Goal: Task Accomplishment & Management: Complete application form

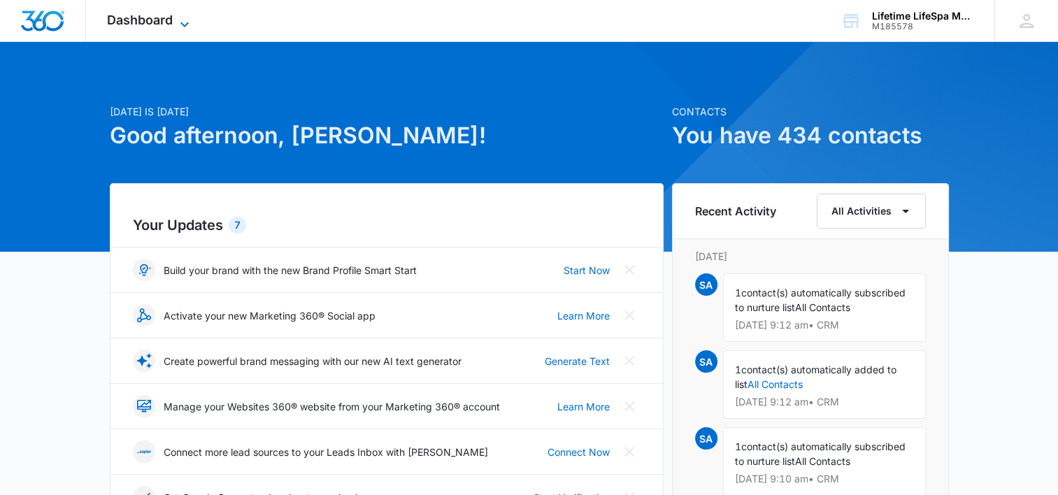
click at [171, 13] on span "Dashboard" at bounding box center [140, 20] width 66 height 15
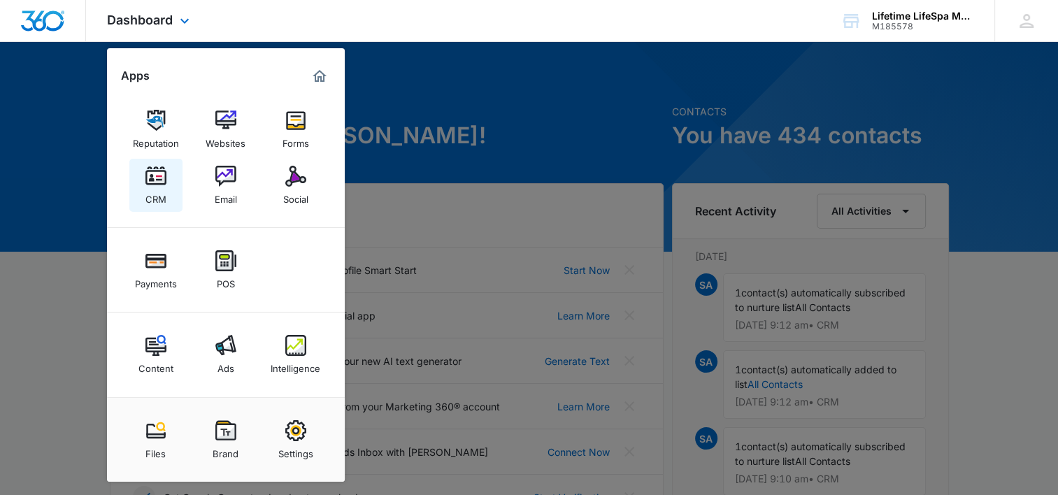
click at [157, 182] on img at bounding box center [155, 176] width 21 height 21
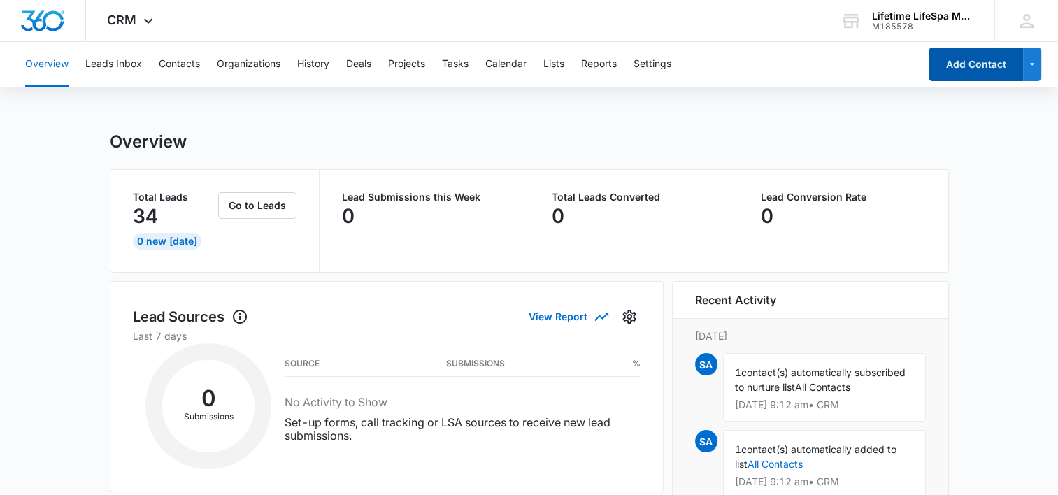
click at [954, 72] on button "Add Contact" at bounding box center [975, 65] width 94 height 34
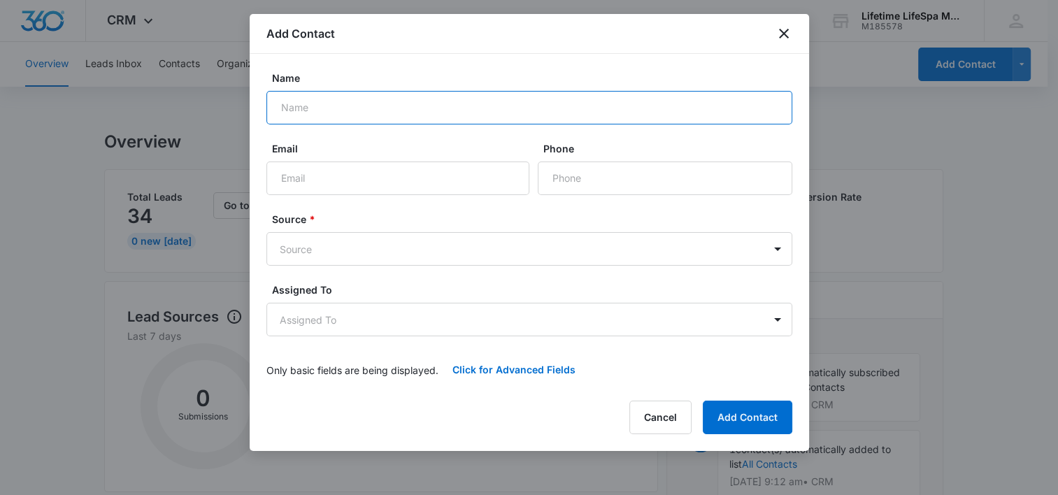
click at [436, 112] on input "Name" at bounding box center [529, 108] width 526 height 34
type input "Sophia Hansen"
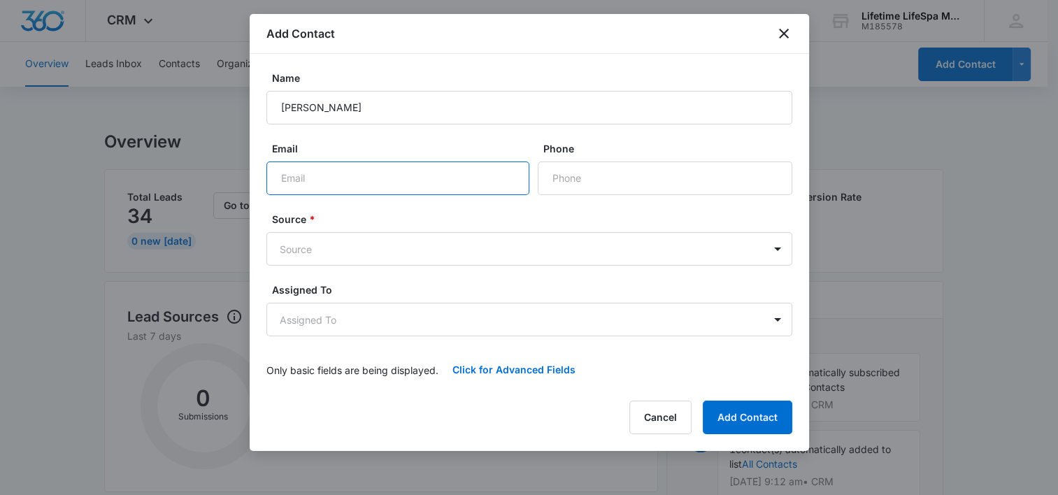
click at [387, 177] on input "Email" at bounding box center [397, 179] width 263 height 34
type input "sophiahansenia@icloud.com"
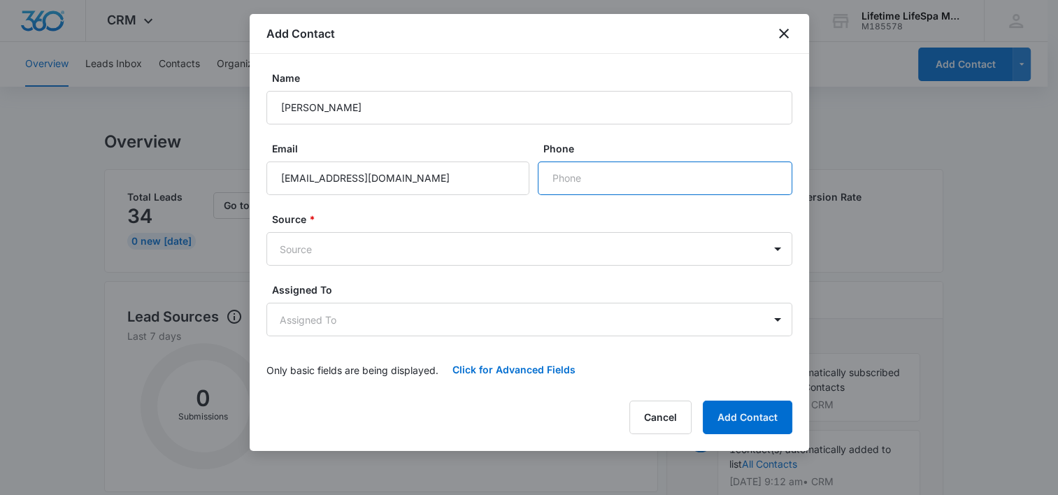
click at [589, 180] on input "Phone" at bounding box center [665, 179] width 254 height 34
type input "(612) 889-0858"
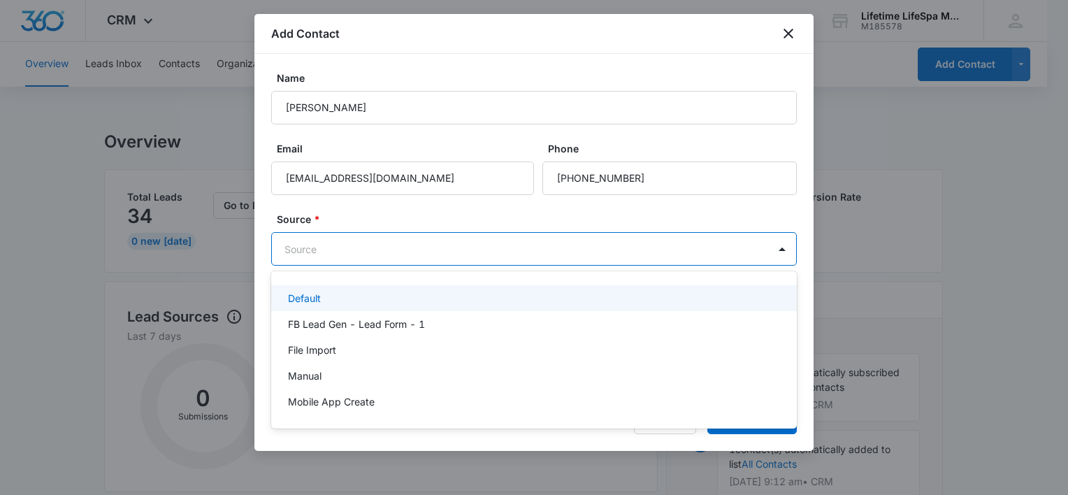
click at [628, 247] on body "CRM Apps Reputation Websites Forms CRM Email Social Payments POS Content Ads In…" at bounding box center [534, 247] width 1068 height 495
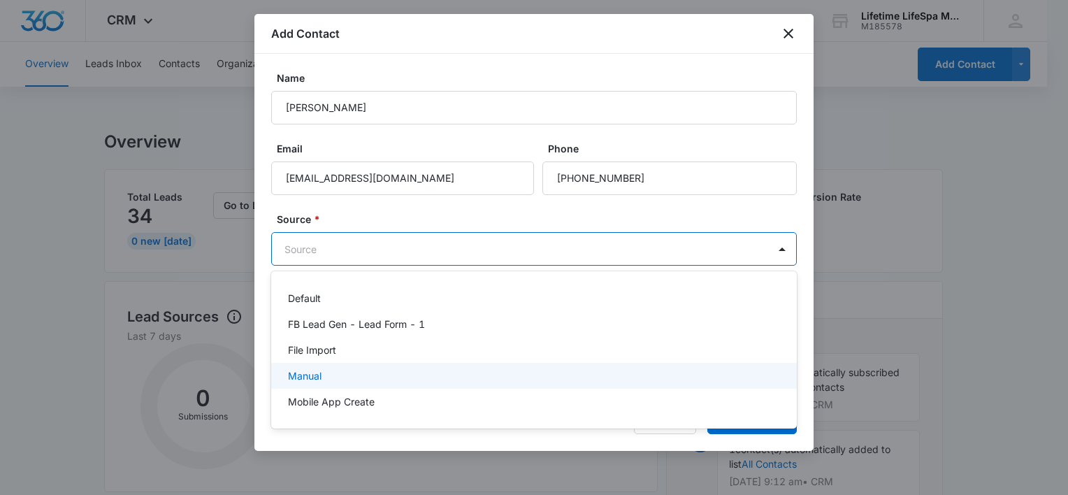
click at [602, 380] on div "Manual" at bounding box center [532, 375] width 489 height 15
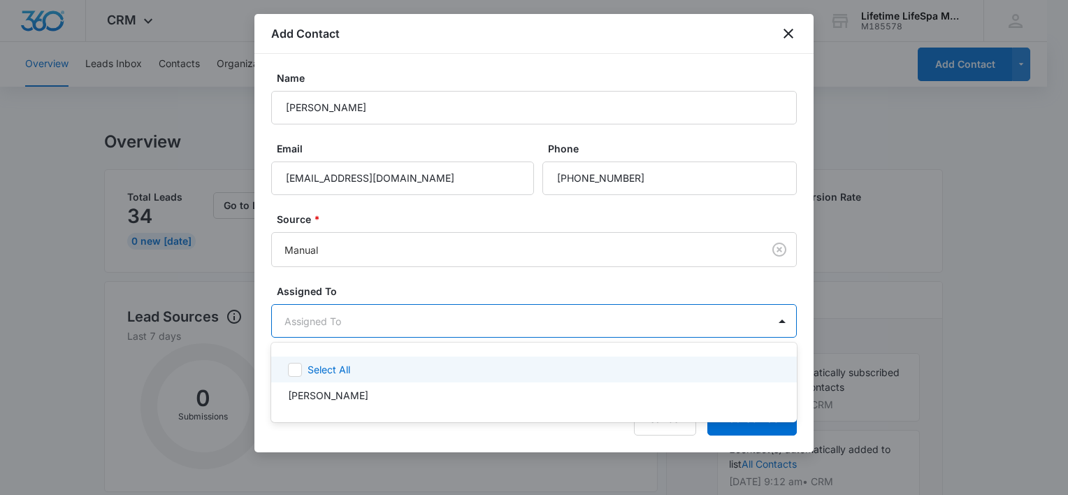
click at [627, 322] on body "CRM Apps Reputation Websites Forms CRM Email Social Payments POS Content Ads In…" at bounding box center [534, 247] width 1068 height 495
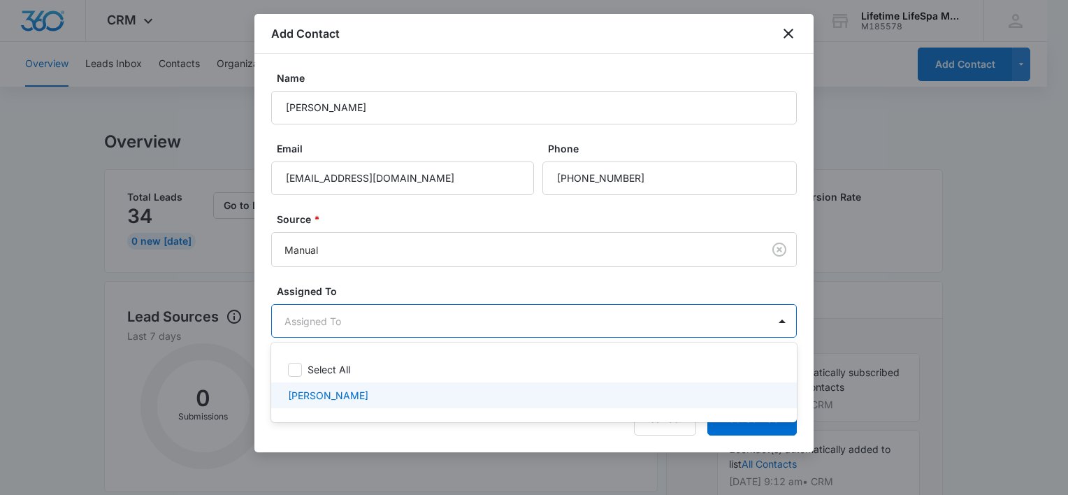
click at [601, 395] on div "Stephanie Astor" at bounding box center [532, 395] width 489 height 15
checkbox input "true"
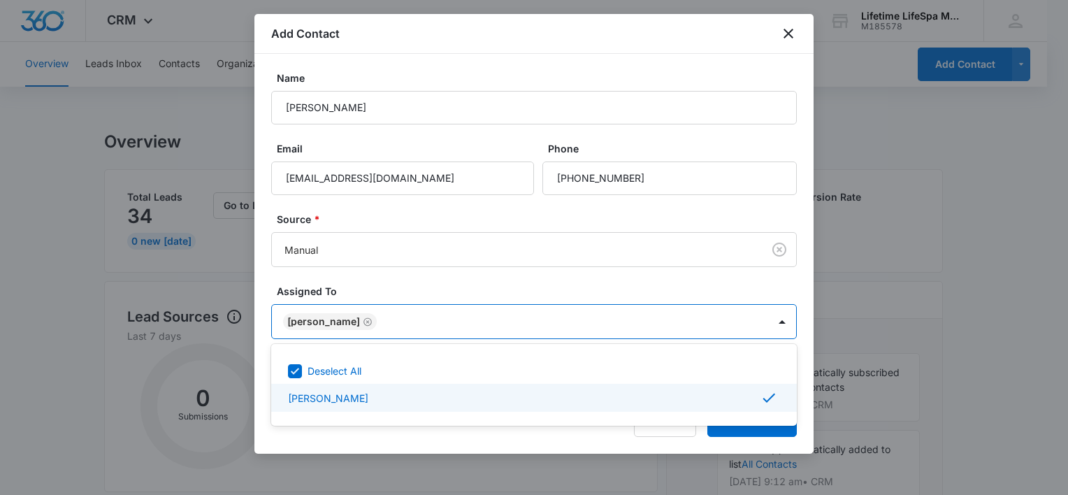
click at [731, 428] on div at bounding box center [534, 247] width 1068 height 495
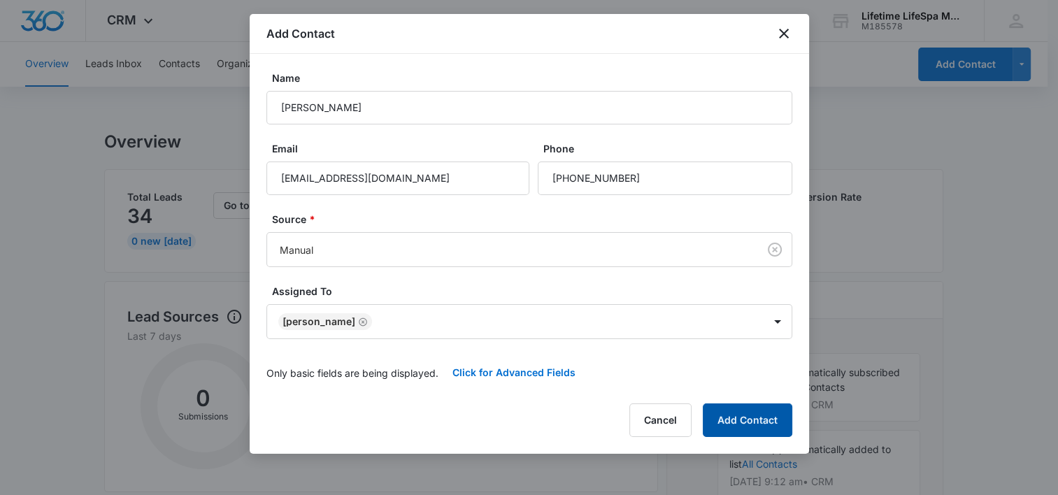
click at [731, 428] on button "Add Contact" at bounding box center [747, 420] width 89 height 34
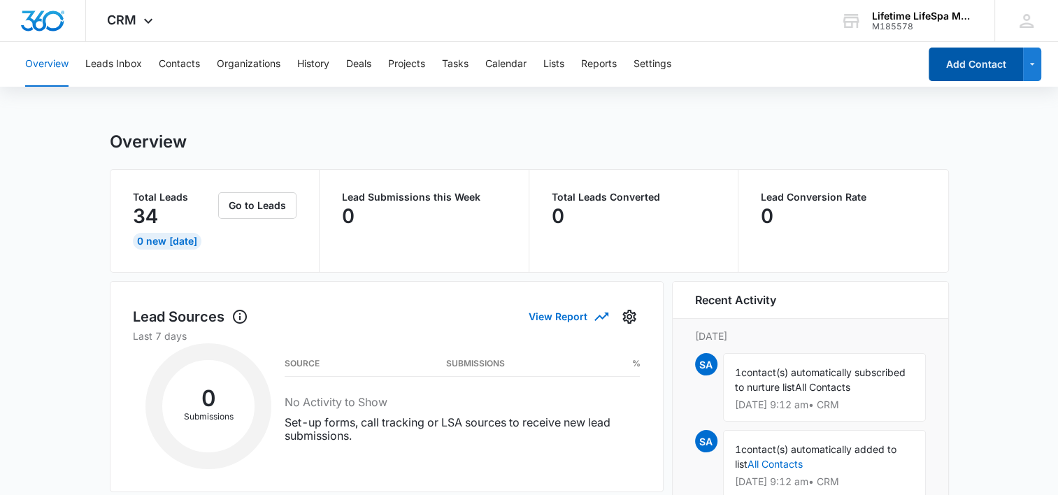
click at [992, 70] on button "Add Contact" at bounding box center [975, 65] width 94 height 34
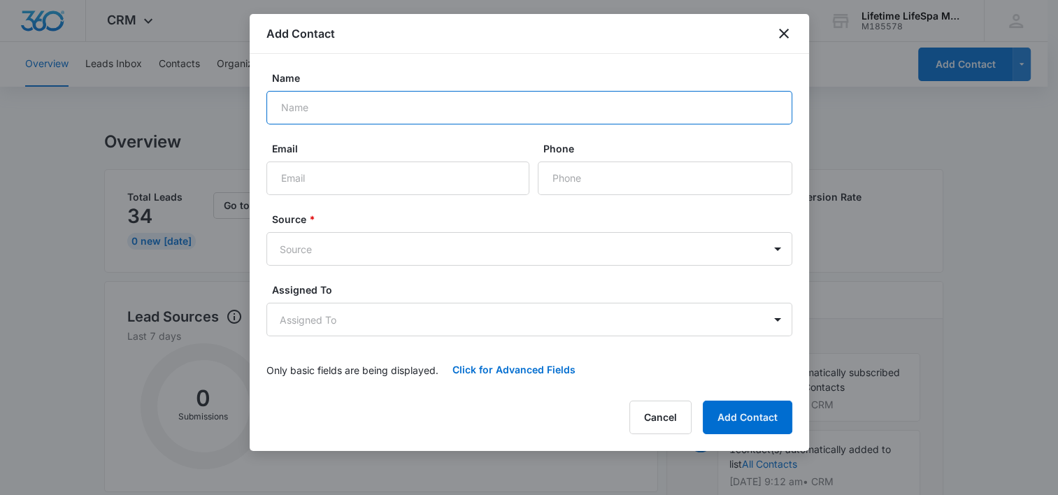
click at [386, 105] on input "Name" at bounding box center [529, 108] width 526 height 34
type input "Rebecca Potter"
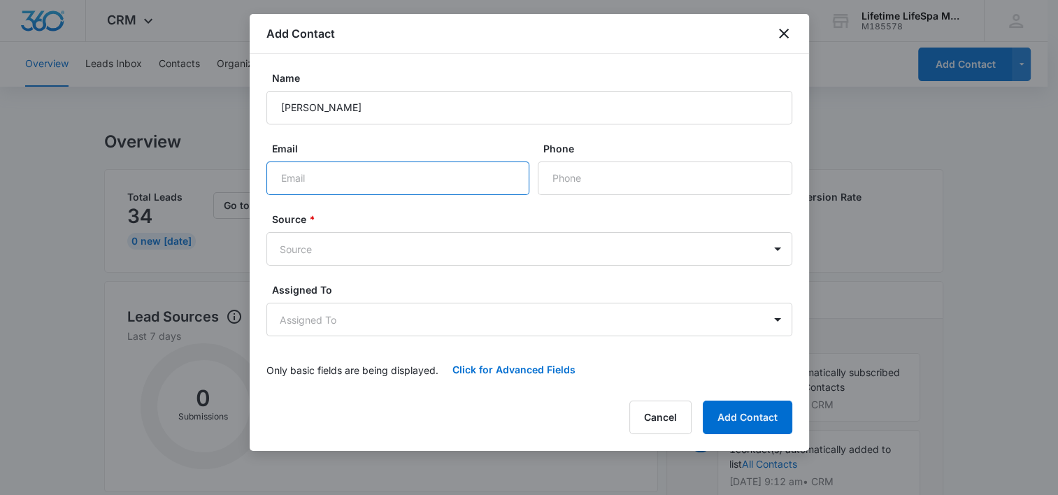
click at [348, 185] on input "Email" at bounding box center [397, 179] width 263 height 34
type input "becky.potter319@gmail.com"
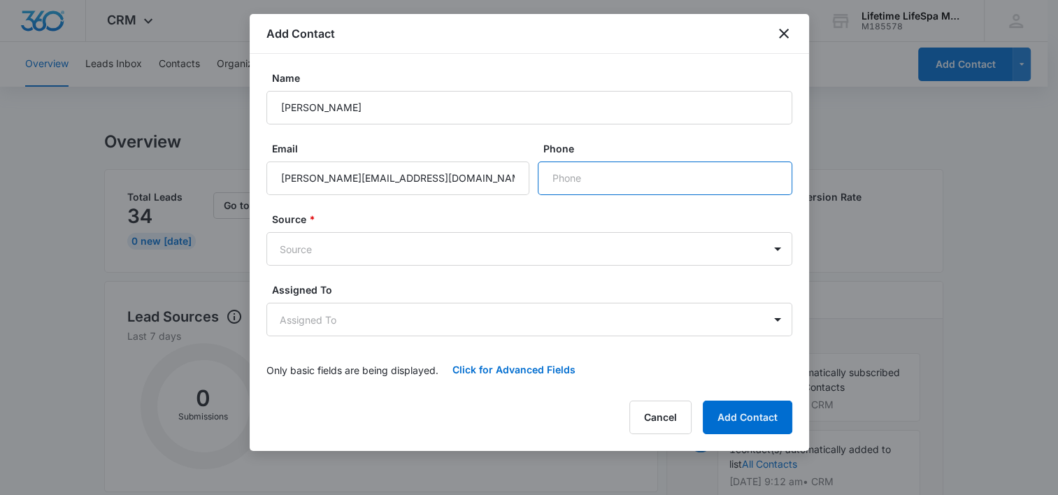
click at [597, 173] on input "Phone" at bounding box center [665, 179] width 254 height 34
type input "(651) 983-6245"
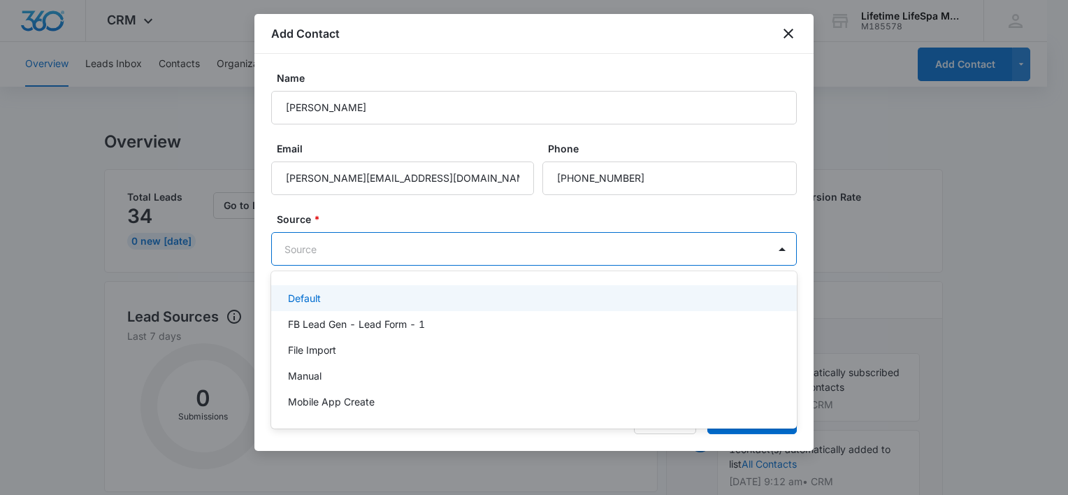
click at [692, 245] on body "CRM Apps Reputation Websites Forms CRM Email Social Payments POS Content Ads In…" at bounding box center [534, 247] width 1068 height 495
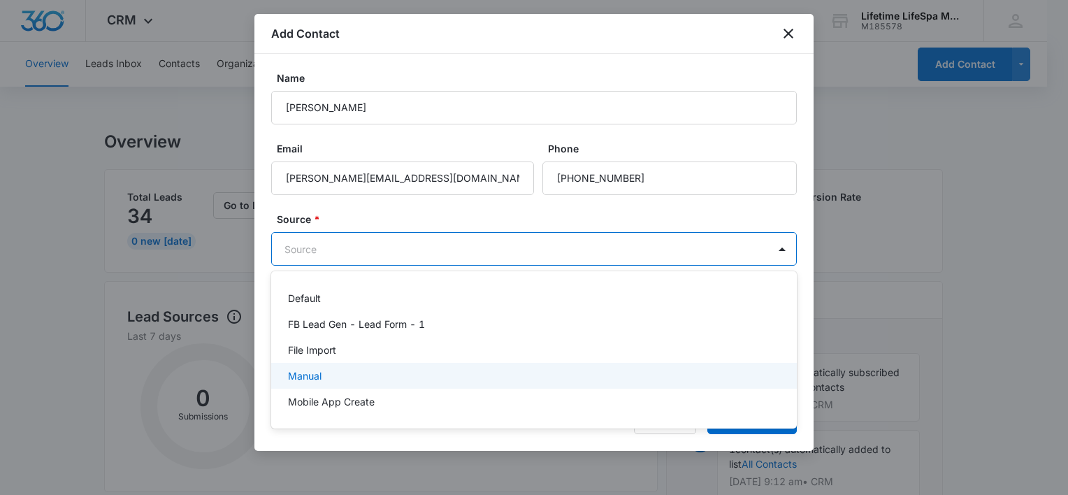
click at [617, 372] on div "Manual" at bounding box center [532, 375] width 489 height 15
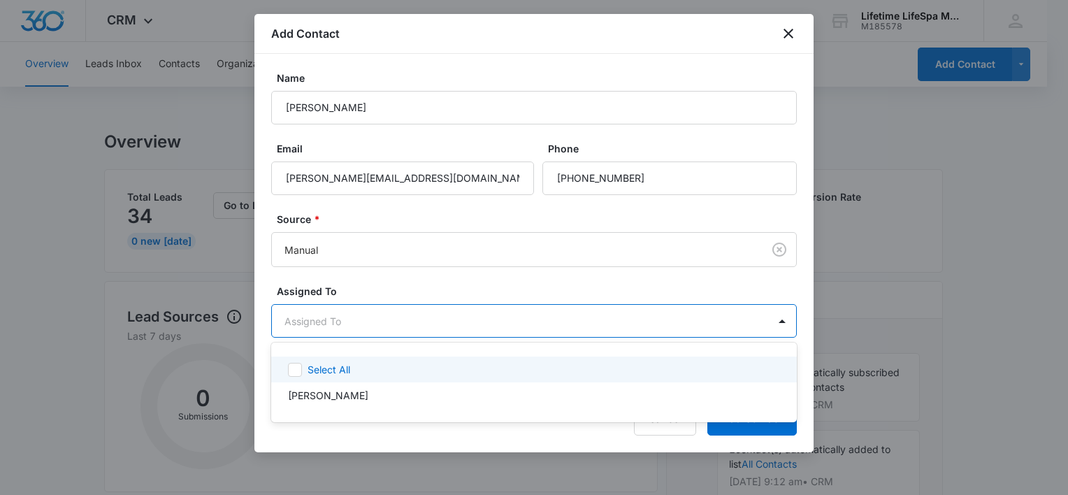
click at [612, 327] on body "CRM Apps Reputation Websites Forms CRM Email Social Payments POS Content Ads In…" at bounding box center [534, 247] width 1068 height 495
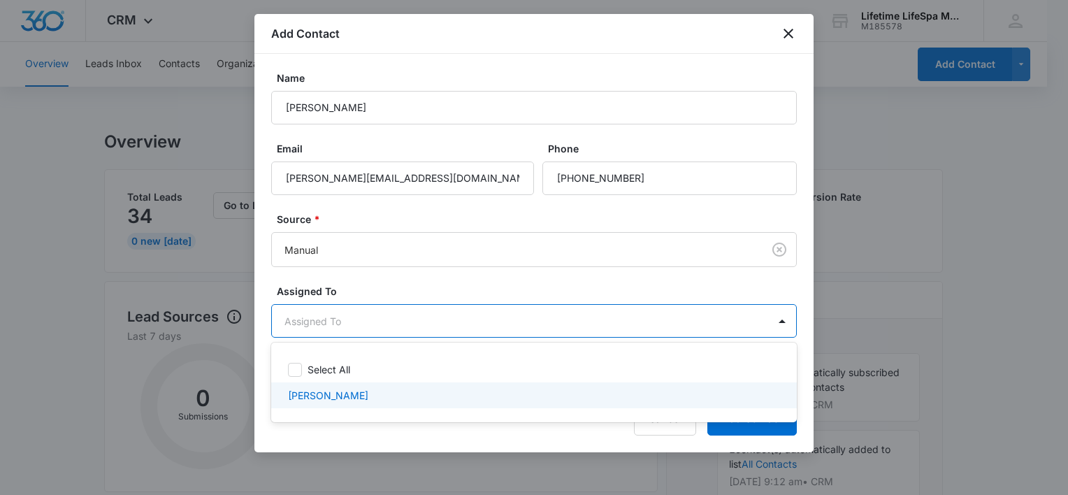
click at [612, 405] on div "Stephanie Astor" at bounding box center [534, 395] width 526 height 26
checkbox input "true"
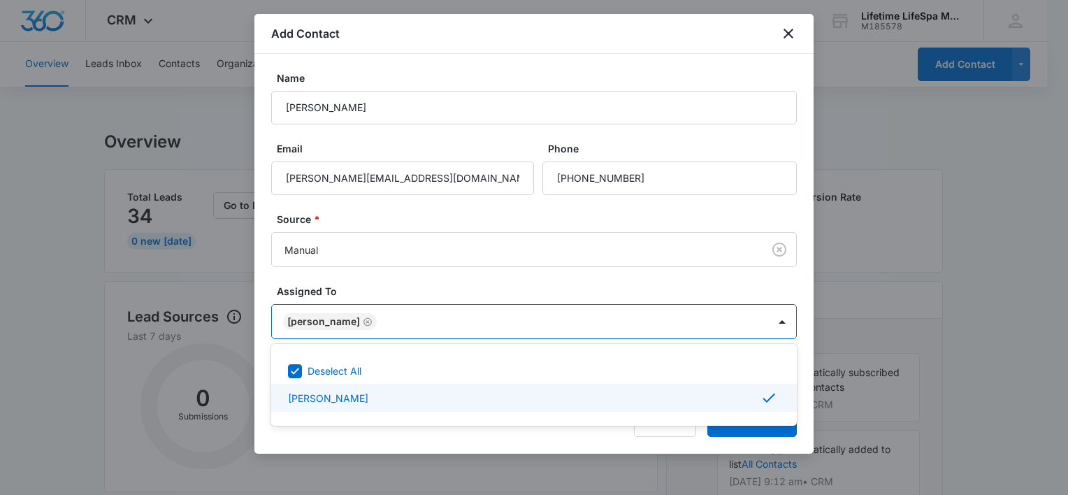
click at [741, 429] on div at bounding box center [534, 247] width 1068 height 495
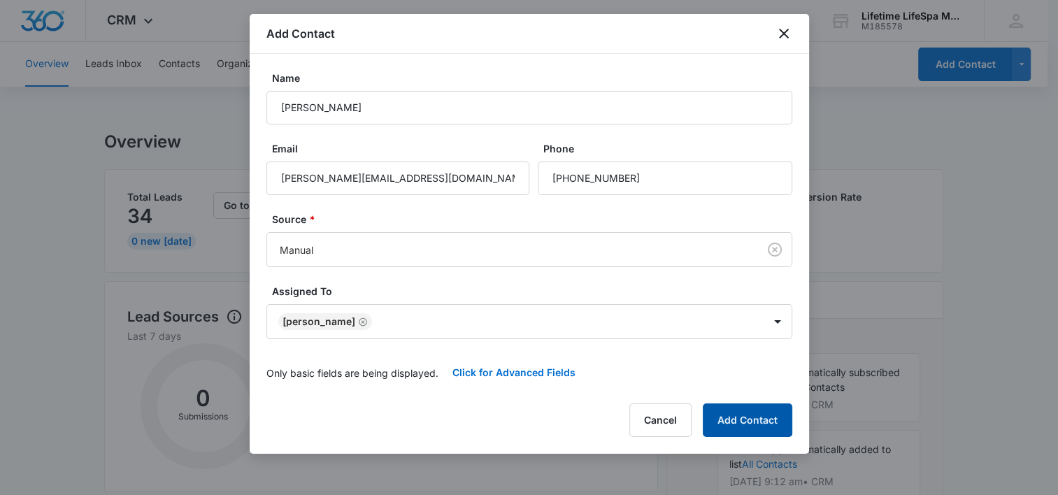
click at [741, 429] on button "Add Contact" at bounding box center [747, 420] width 89 height 34
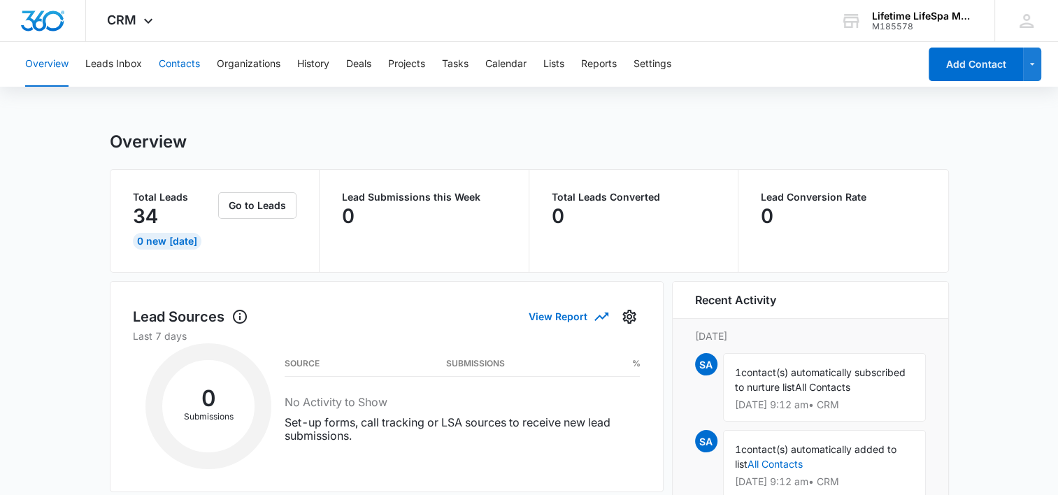
click at [173, 64] on button "Contacts" at bounding box center [179, 64] width 41 height 45
